Goal: Information Seeking & Learning: Learn about a topic

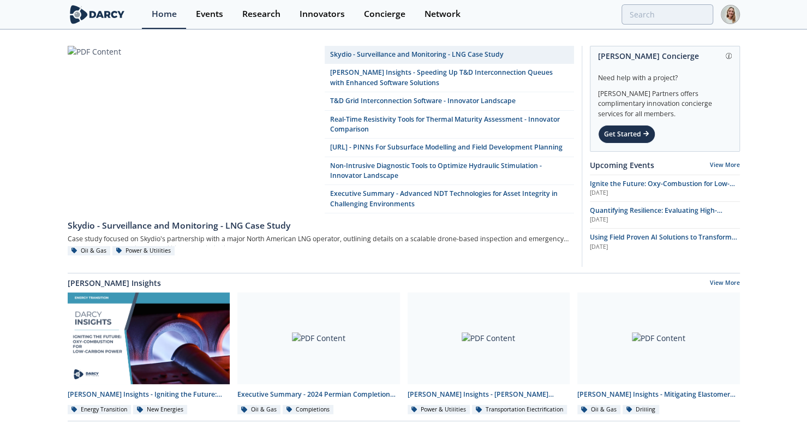
click at [209, 19] on div "Events" at bounding box center [209, 14] width 27 height 9
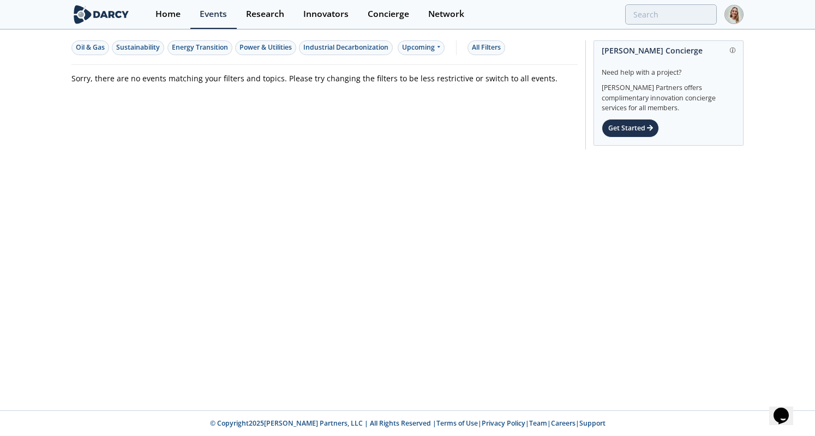
click at [199, 48] on div "Energy Transition" at bounding box center [200, 48] width 56 height 10
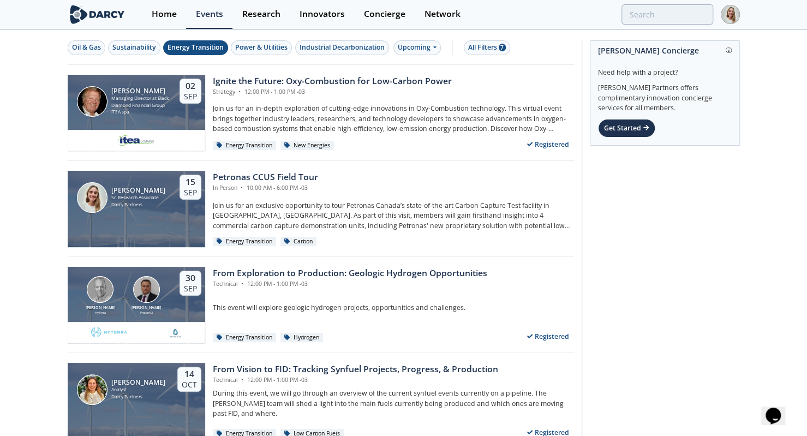
click at [423, 39] on div "Oil & Gas Sustainability Energy Transition Power & Utilities Industrial Decarbo…" at bounding box center [321, 48] width 506 height 34
click at [422, 47] on div "Upcoming" at bounding box center [416, 47] width 47 height 15
click at [430, 83] on div "Past" at bounding box center [429, 82] width 68 height 17
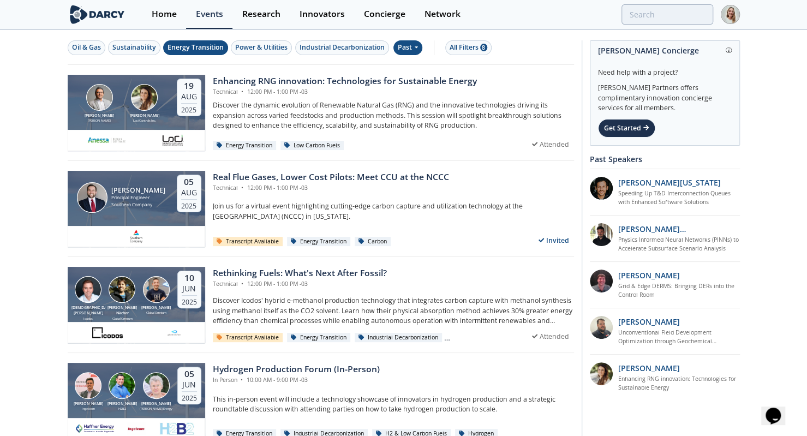
click at [365, 103] on p "Discover the dynamic evolution of Renewable Natural Gas (RNG) and the innovativ…" at bounding box center [393, 115] width 361 height 30
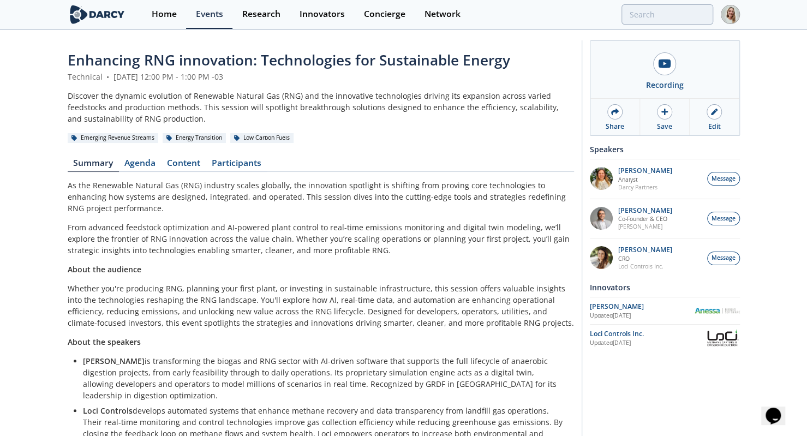
click at [147, 161] on link "Agenda" at bounding box center [140, 165] width 43 height 13
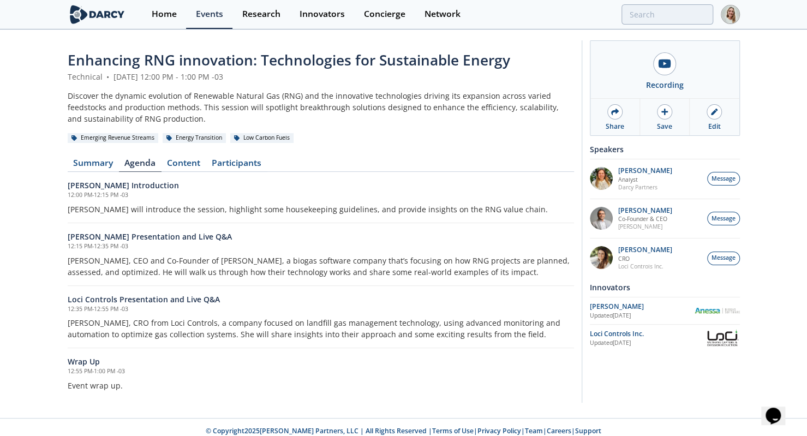
click at [32, 256] on div "Enhancing RNG innovation: Technologies for Sustainable Energy Technical • [DATE…" at bounding box center [403, 224] width 807 height 387
